Goal: Information Seeking & Learning: Learn about a topic

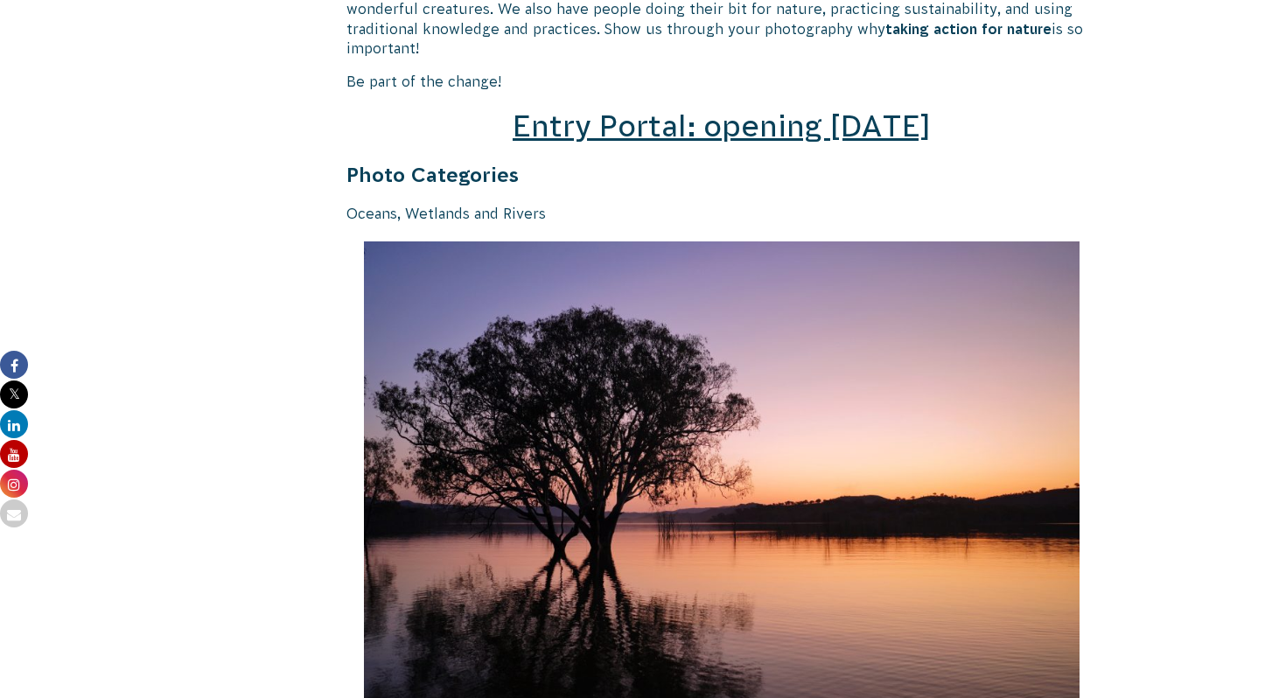
scroll to position [2705, 0]
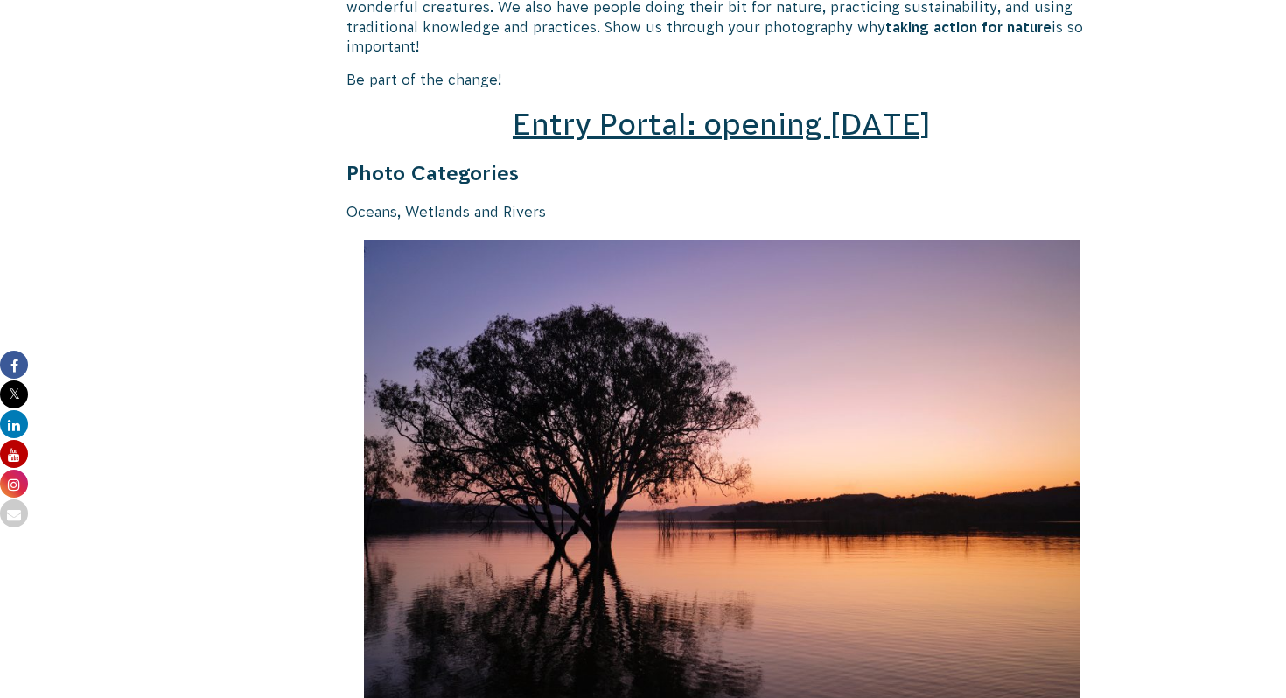
click at [610, 108] on span "Entry Portal: opening [DATE]" at bounding box center [721, 124] width 418 height 33
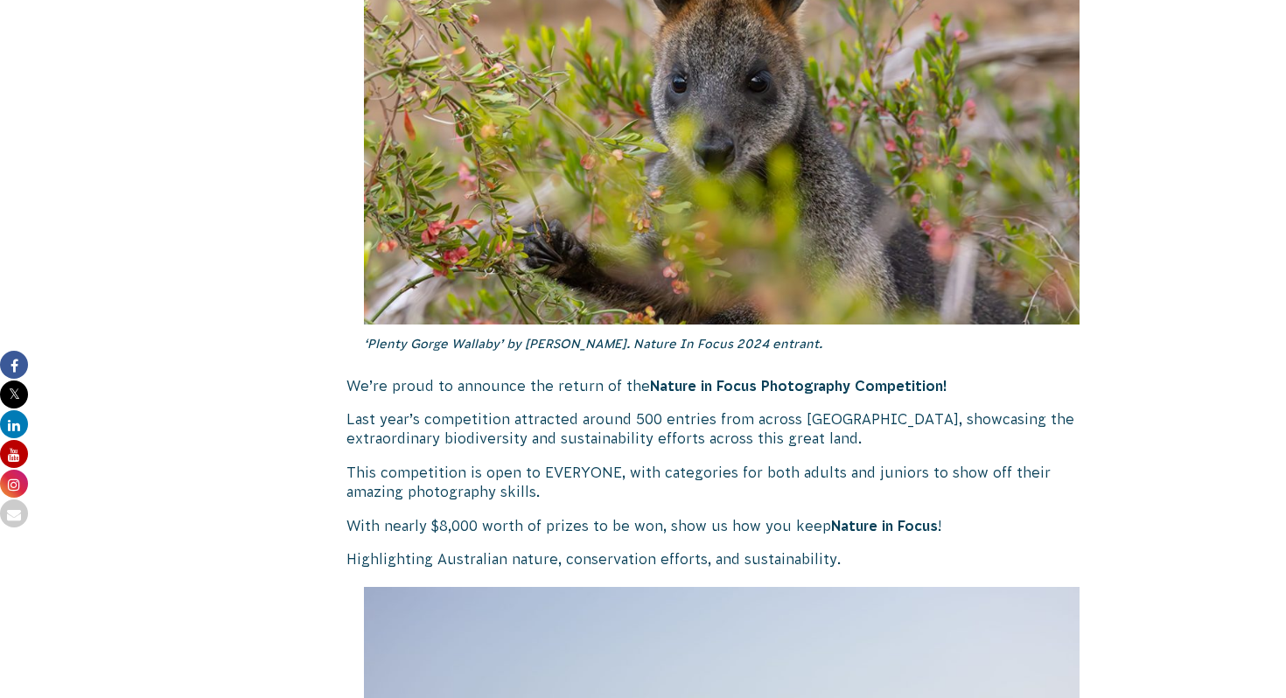
scroll to position [0, 0]
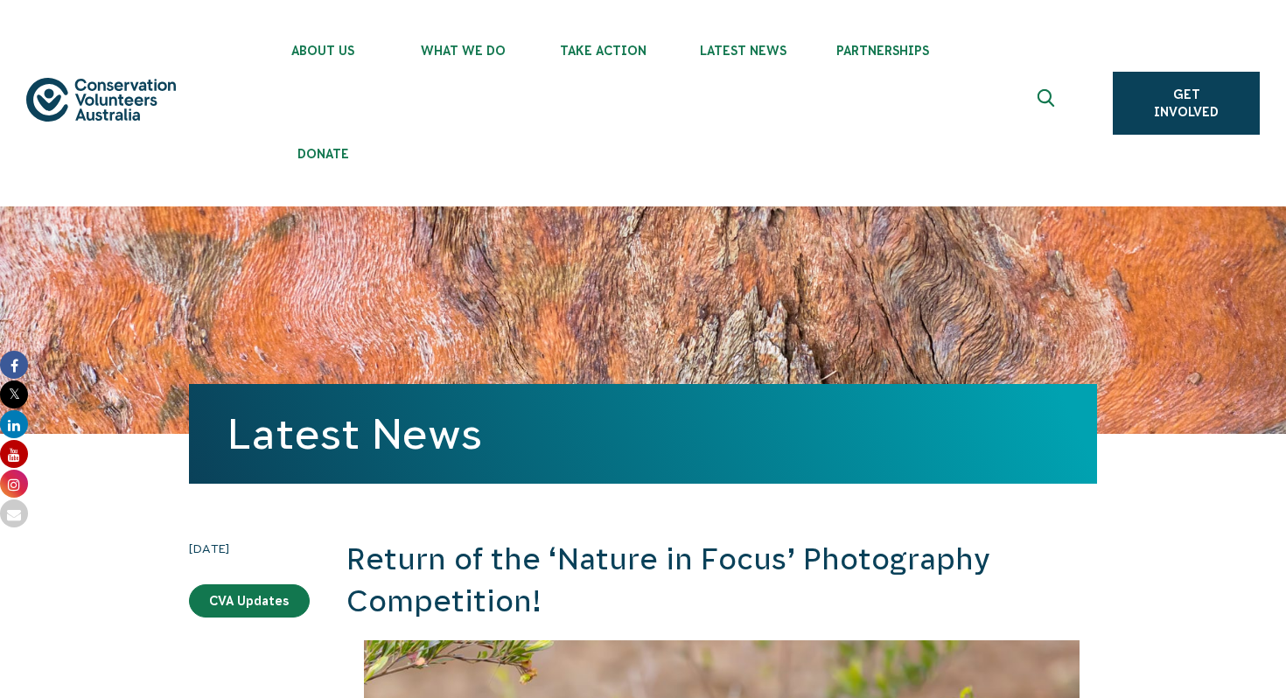
click at [976, 68] on ul "About Us Our Priorities Reconciliation Impact Our Board Our People Careers CVA …" at bounding box center [661, 103] width 816 height 206
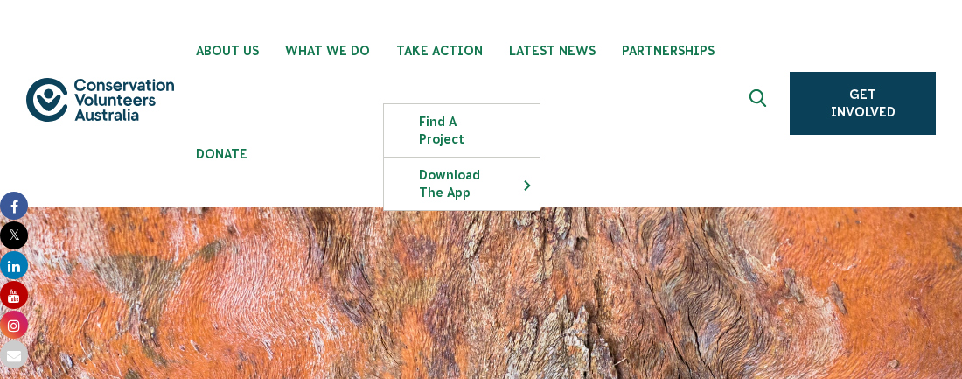
click at [320, 122] on ul "About Us Our Priorities Reconciliation Impact Our Board Our People Careers CVA …" at bounding box center [482, 103] width 598 height 206
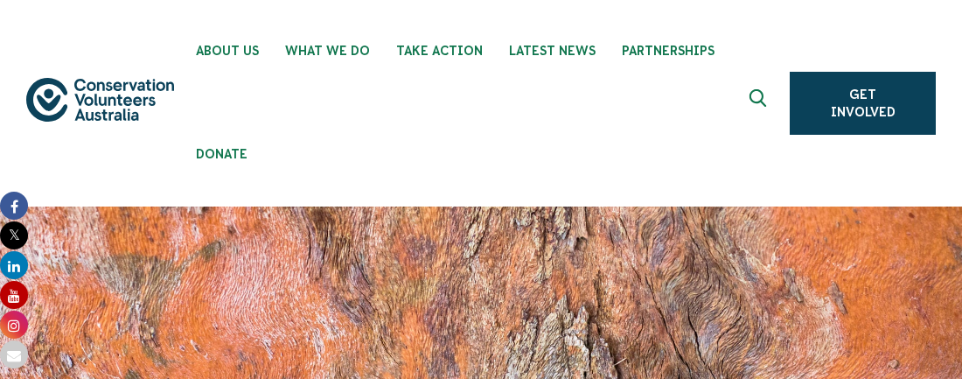
click at [864, 27] on div "About Us Our Priorities Reconciliation Impact Our Board Our People Careers CVA …" at bounding box center [481, 103] width 910 height 206
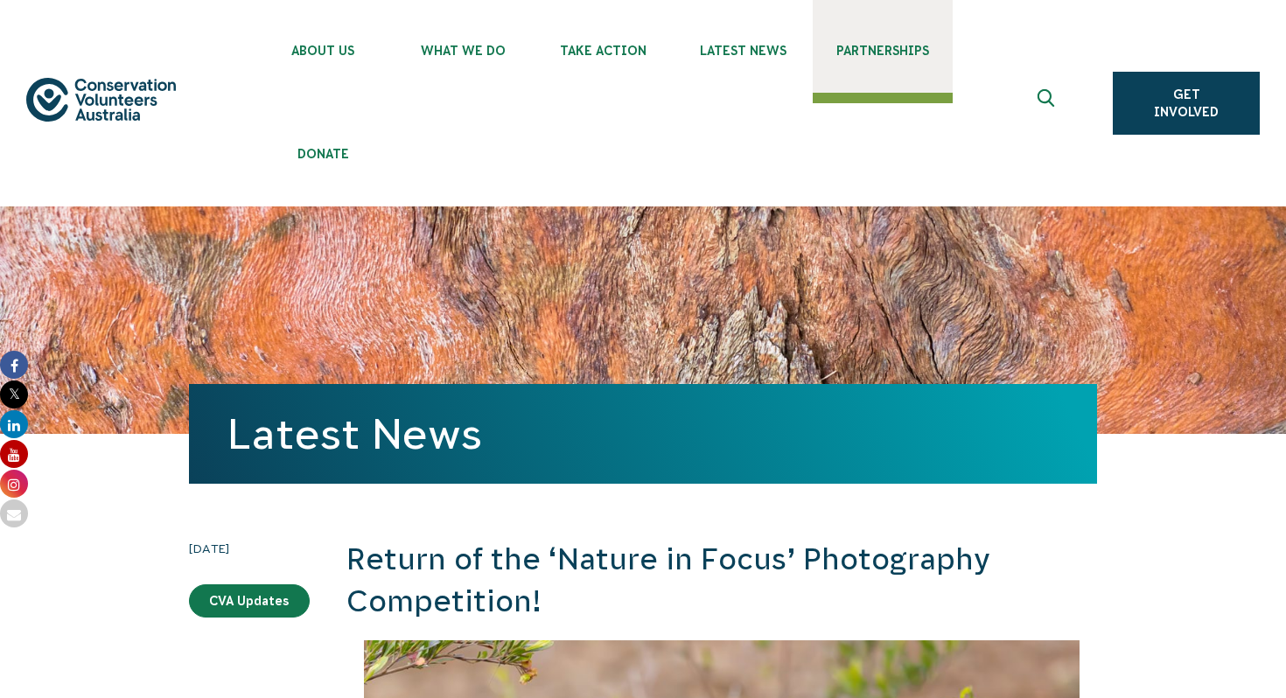
click at [944, 85] on link "Partnerships" at bounding box center [882, 46] width 140 height 93
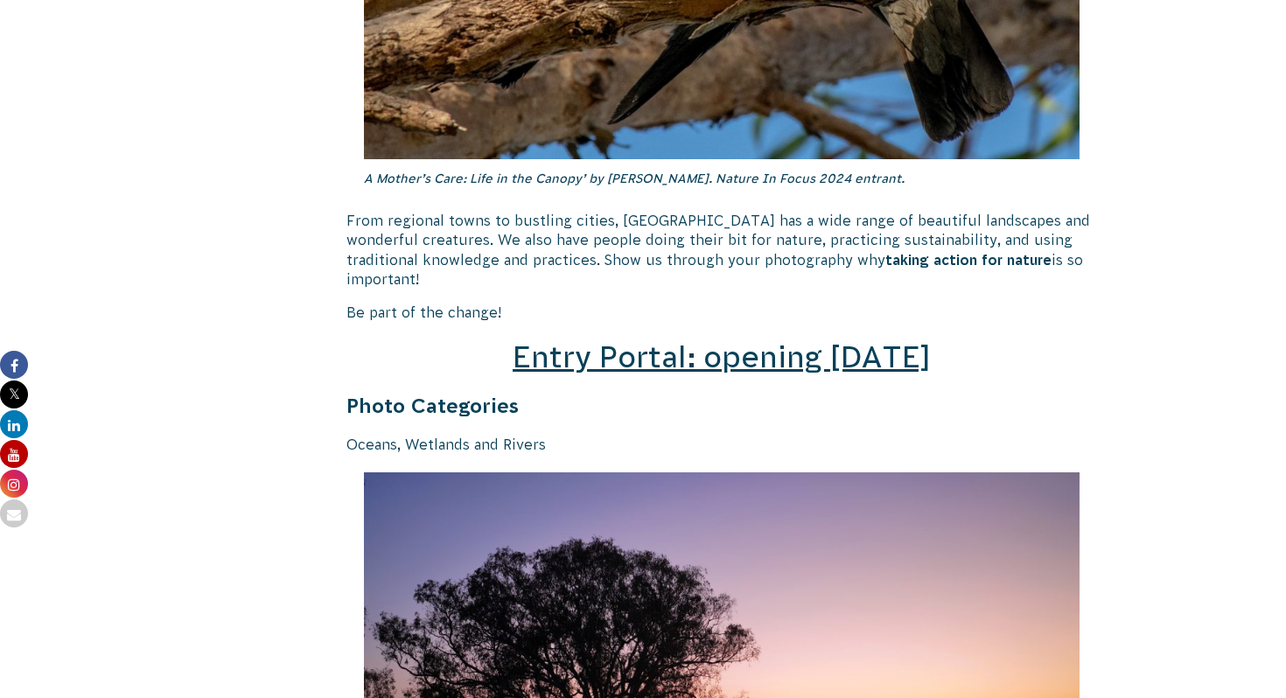
scroll to position [2491, 0]
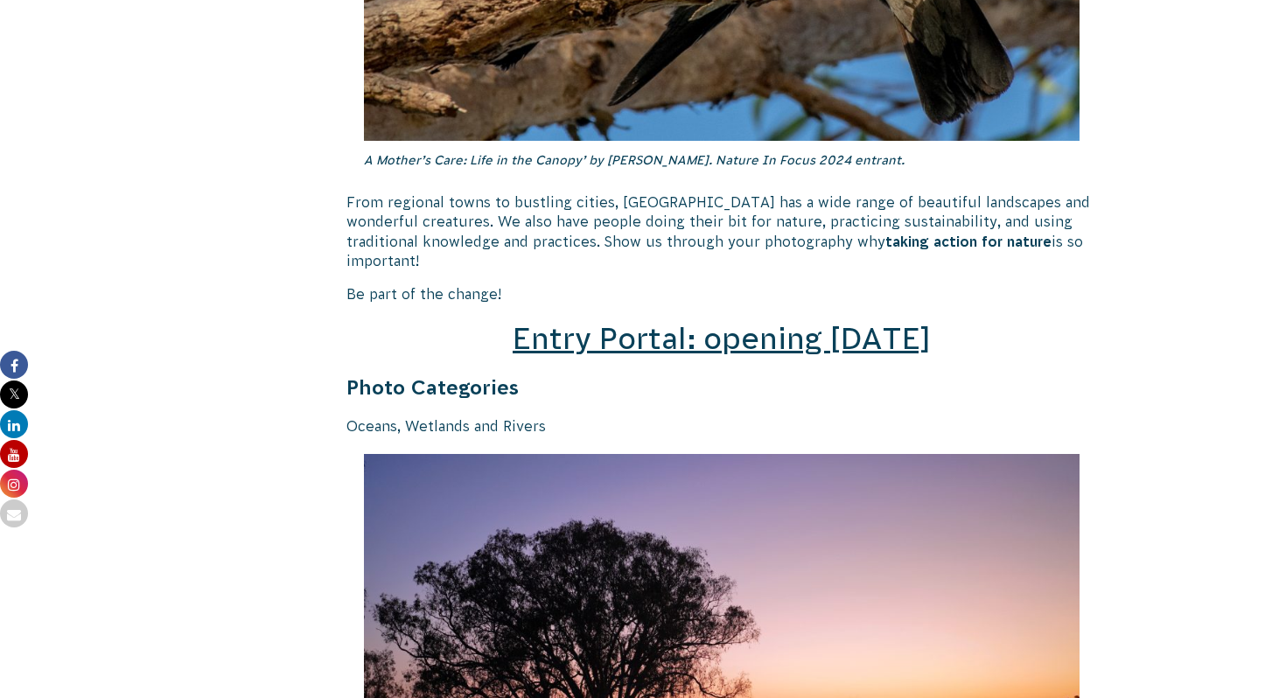
click at [650, 327] on span "Entry Portal: opening [DATE]" at bounding box center [721, 338] width 418 height 33
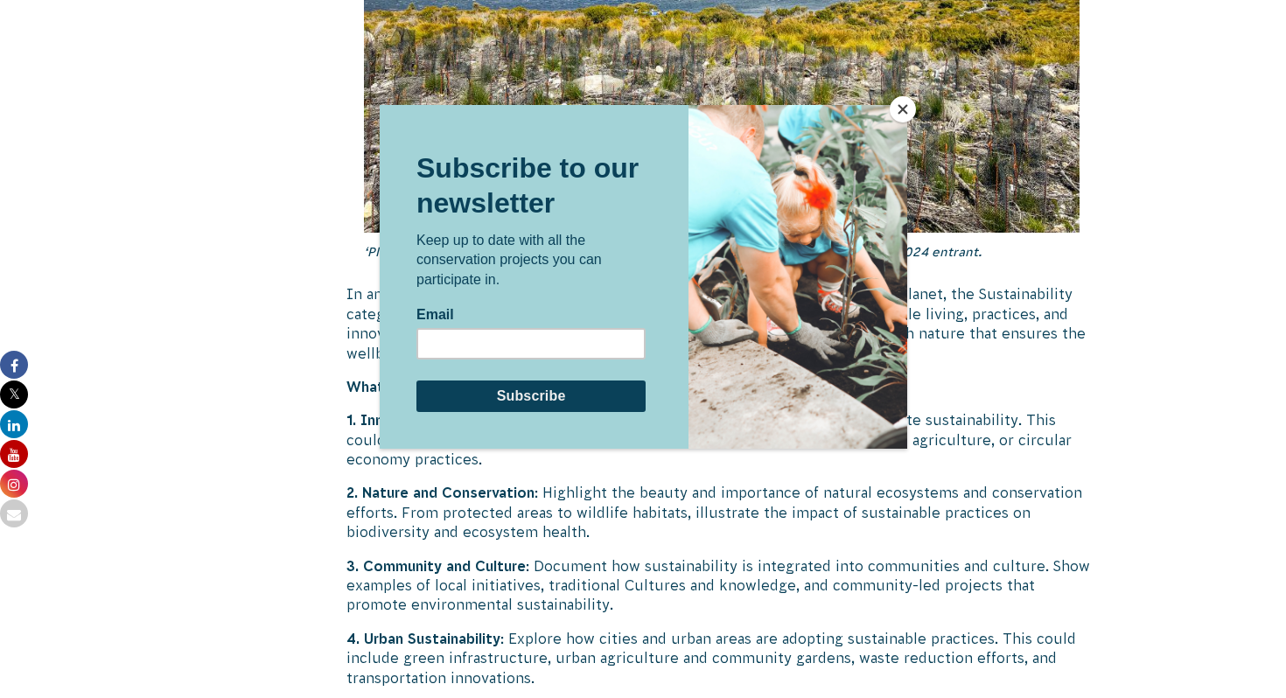
scroll to position [4471, 0]
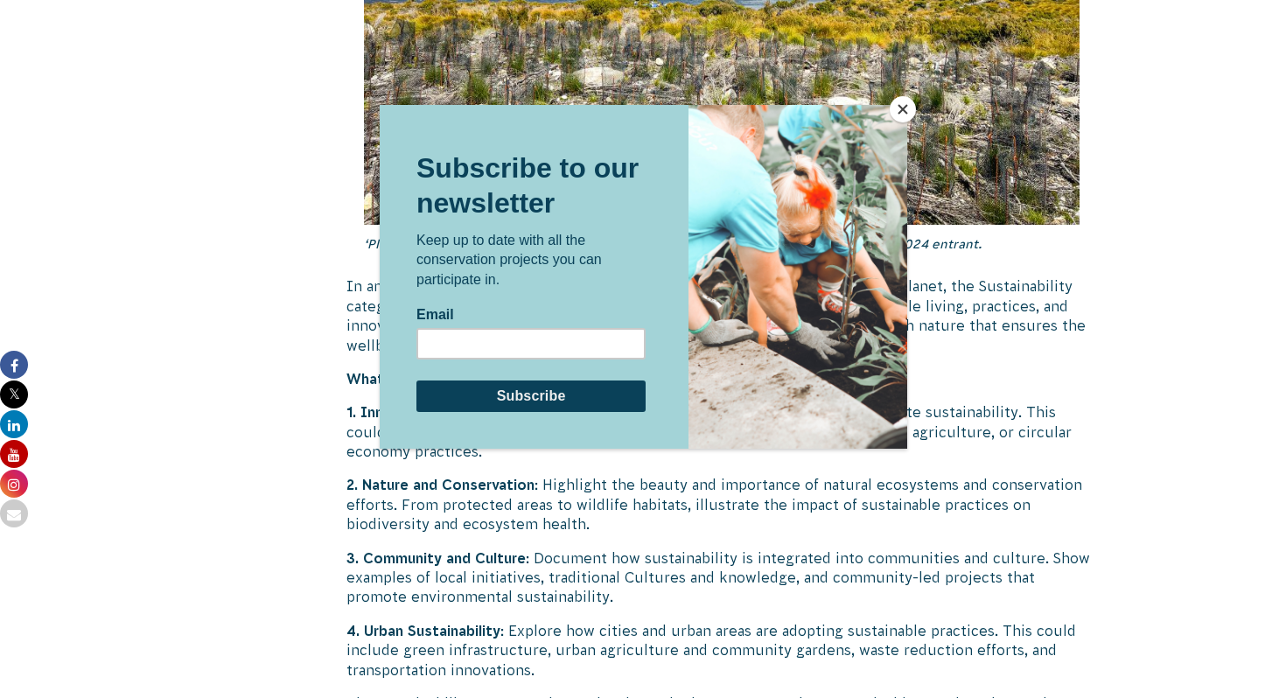
click at [903, 108] on button "Close" at bounding box center [902, 109] width 26 height 26
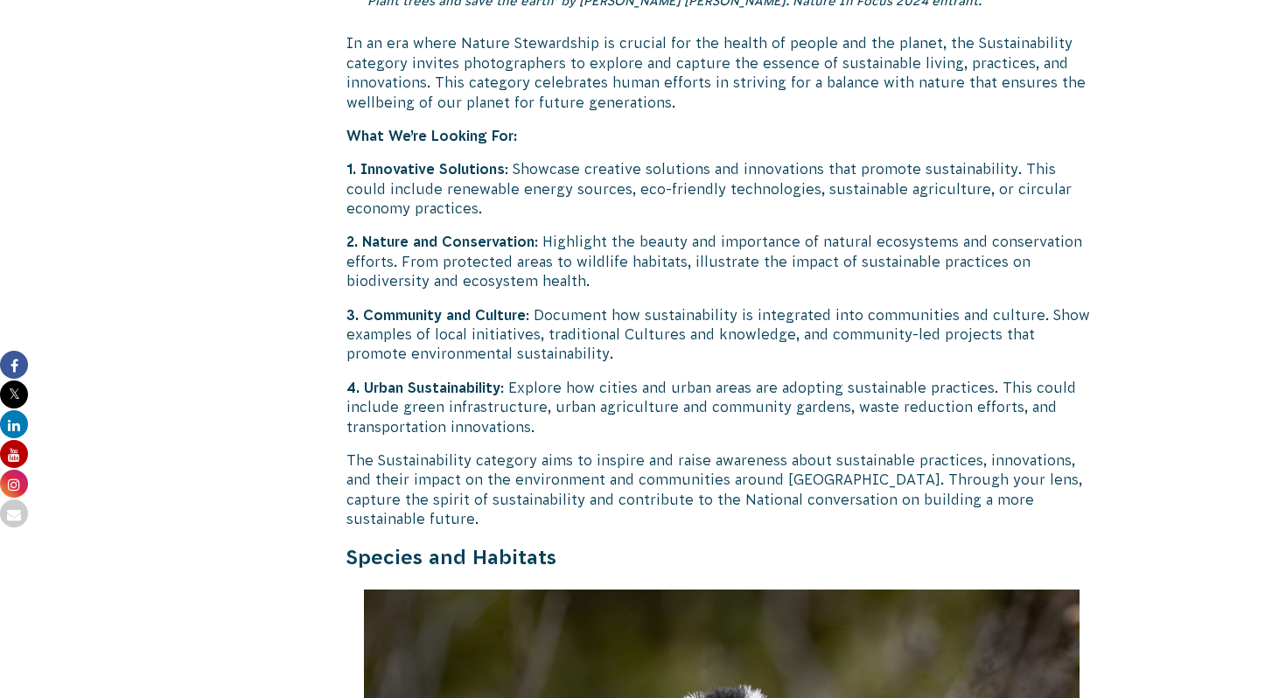
scroll to position [4730, 0]
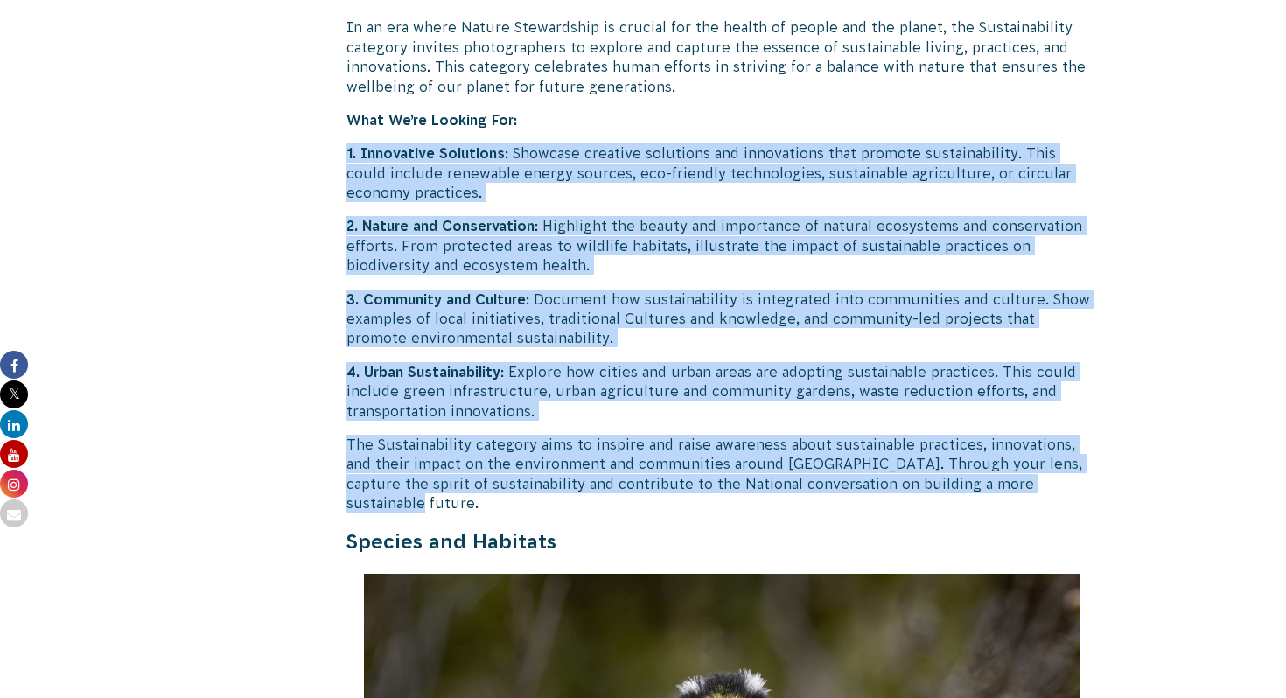
drag, startPoint x: 1119, startPoint y: 436, endPoint x: 338, endPoint y: 119, distance: 841.9
click at [338, 119] on div "[DATE] CVA Updates Return of the ‘Nature in Focus’ Photography Competition! ‘Pl…" at bounding box center [643, 152] width 974 height 8898
copy div "1. Innovative Solutions : Showcase creative solutions and innovations that prom…"
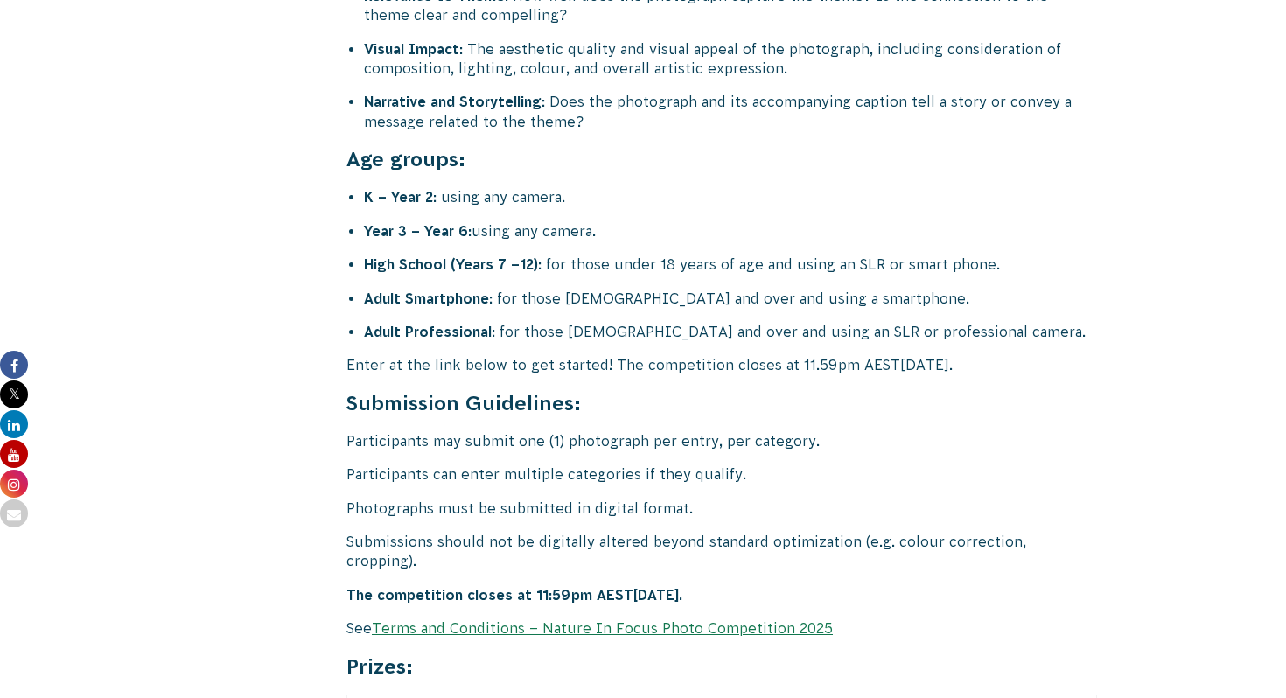
scroll to position [7029, 0]
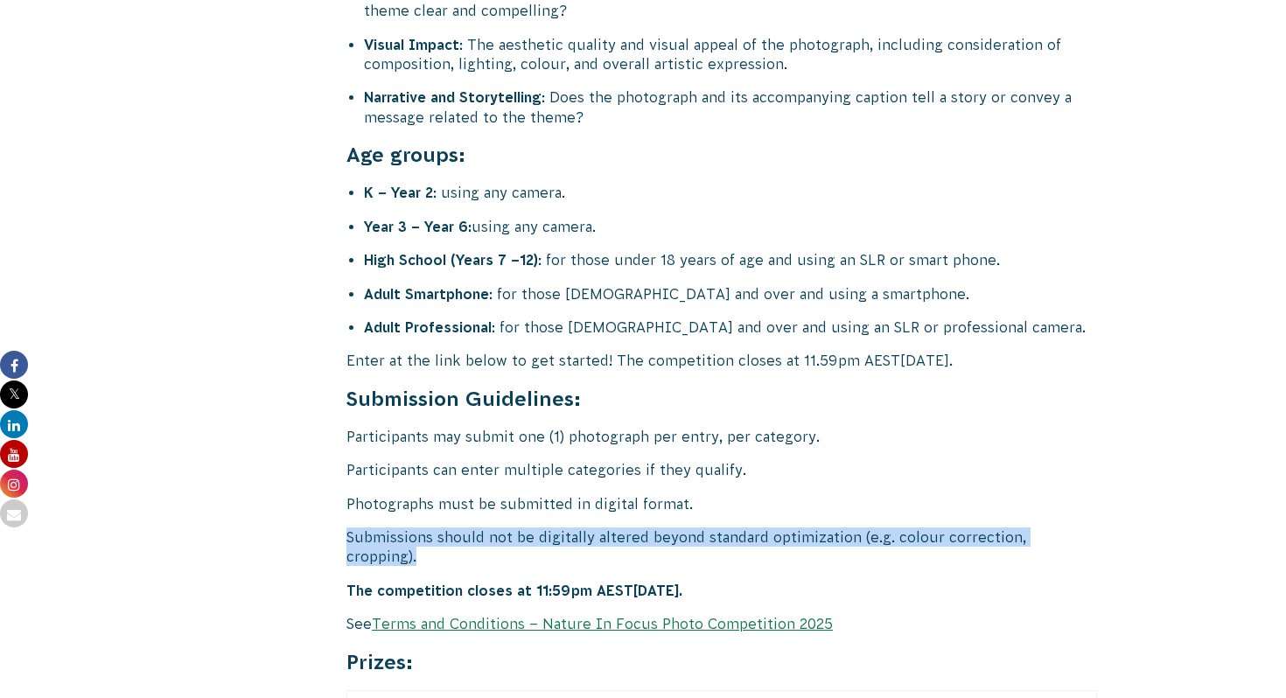
drag, startPoint x: 1101, startPoint y: 475, endPoint x: 336, endPoint y: 483, distance: 765.3
copy p "Submissions should not be digitally altered beyond standard optimization (e.g. …"
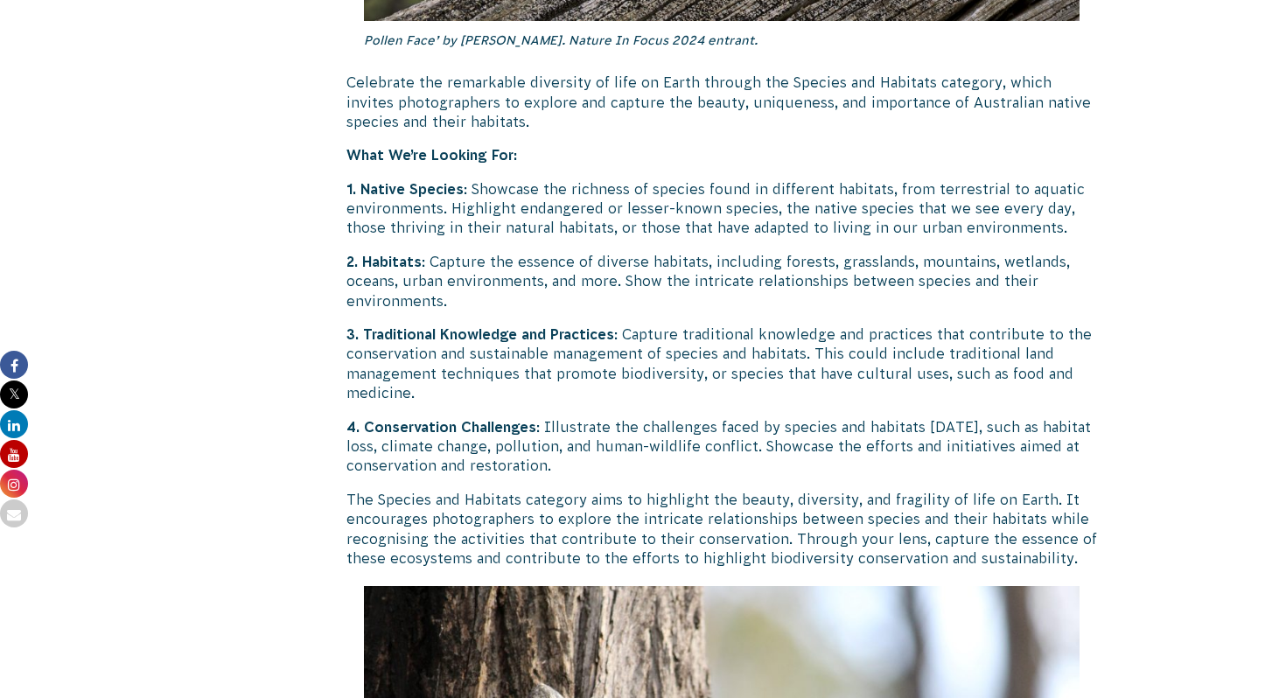
scroll to position [5855, 0]
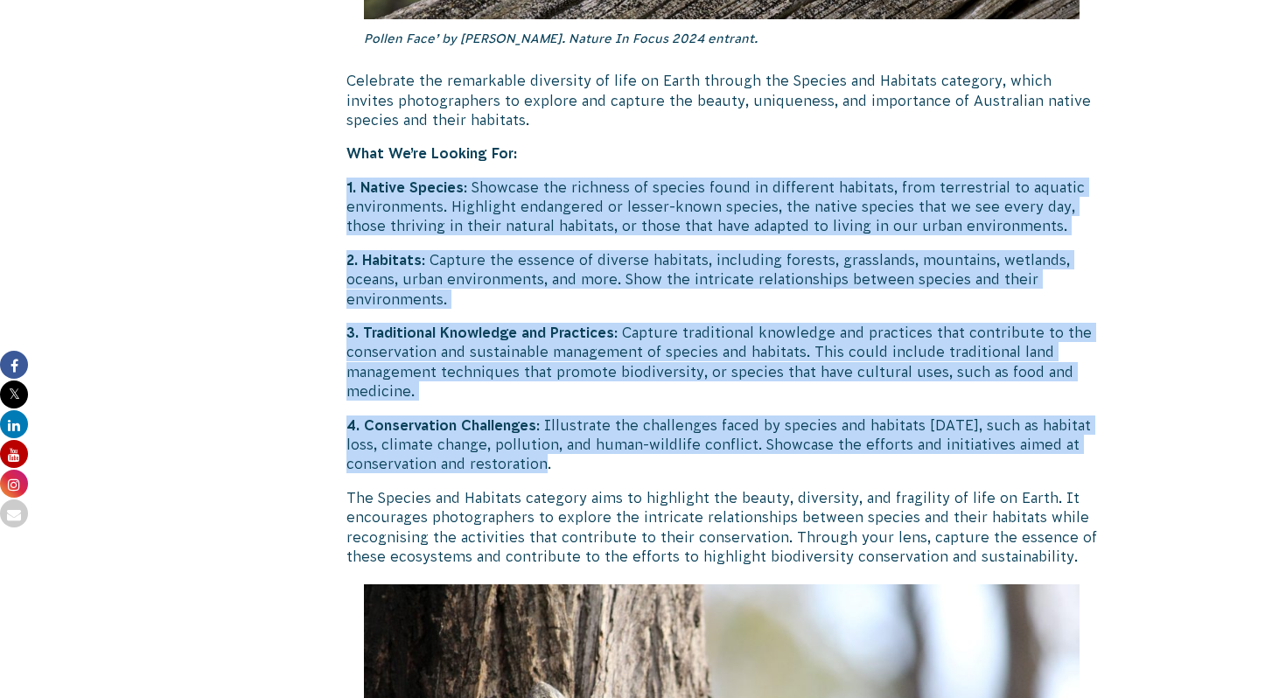
drag, startPoint x: 554, startPoint y: 408, endPoint x: 342, endPoint y: 124, distance: 354.9
copy div "1. Native Species : Showcase the richness of species found in different habitat…"
click at [744, 250] on p "2. Habitats : Capture the essence of diverse habitats, including forests, grass…" at bounding box center [721, 279] width 750 height 59
